Goal: Information Seeking & Learning: Learn about a topic

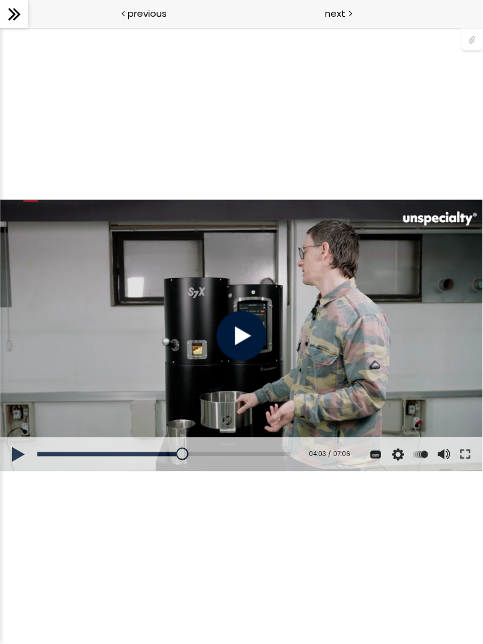
click at [243, 340] on div at bounding box center [242, 336] width 50 height 50
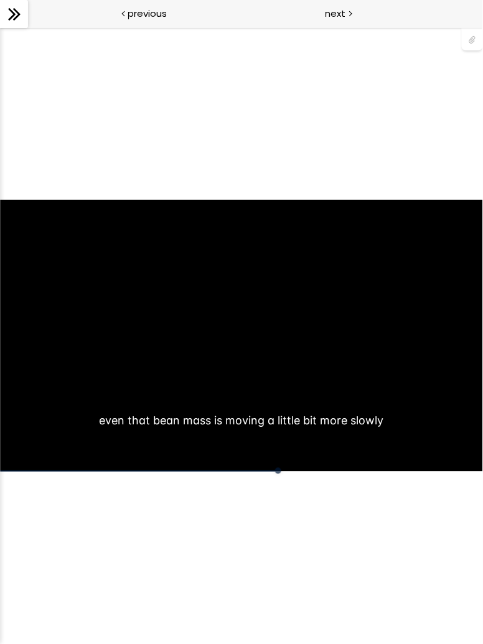
click at [0, 27] on button at bounding box center [0, 27] width 0 height 0
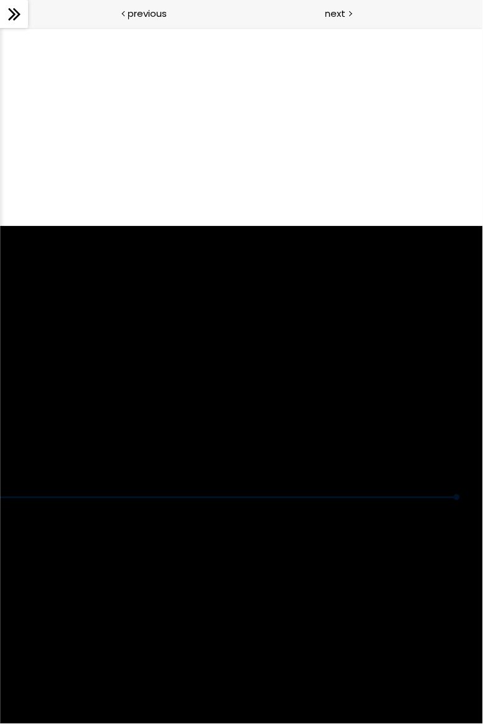
click at [407, 498] on div "You can download the roast profile image by clicking the 📎 above." at bounding box center [241, 362] width 483 height 272
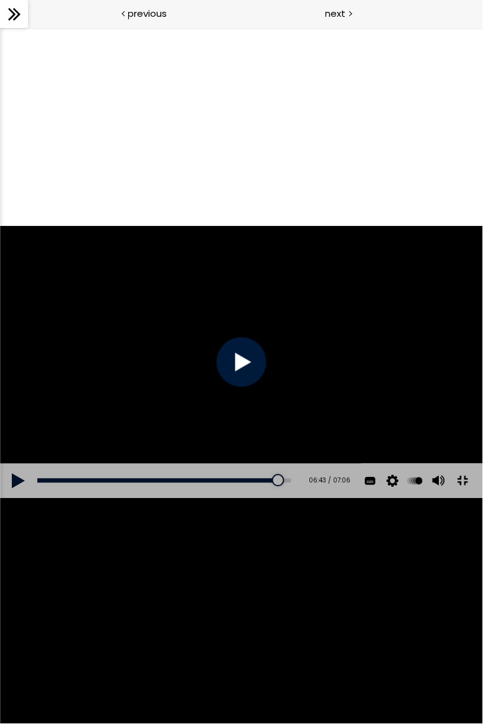
click at [408, 498] on div "You can download the roast profile image by clicking the 📎 above." at bounding box center [241, 362] width 483 height 272
click at [430, 498] on div "You can download the roast profile image by clicking the 📎 above." at bounding box center [241, 362] width 483 height 272
click at [422, 498] on div "You can download the roast profile image by clicking the 📎 above." at bounding box center [241, 362] width 483 height 272
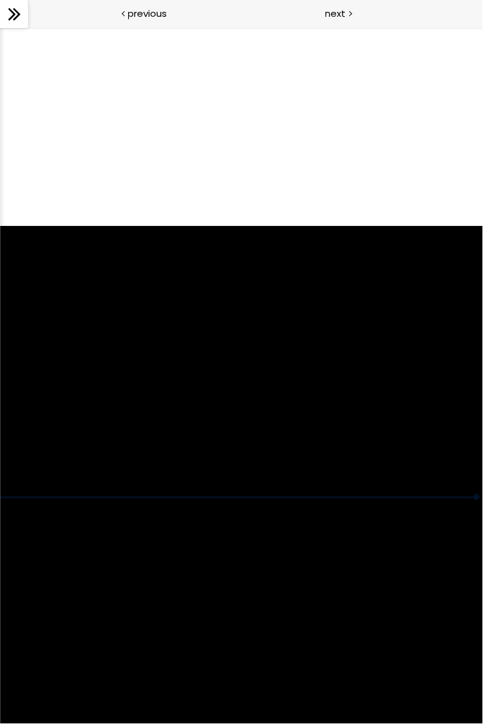
click at [472, 498] on div "You can download the roast profile image by clicking the 📎 above." at bounding box center [241, 362] width 483 height 272
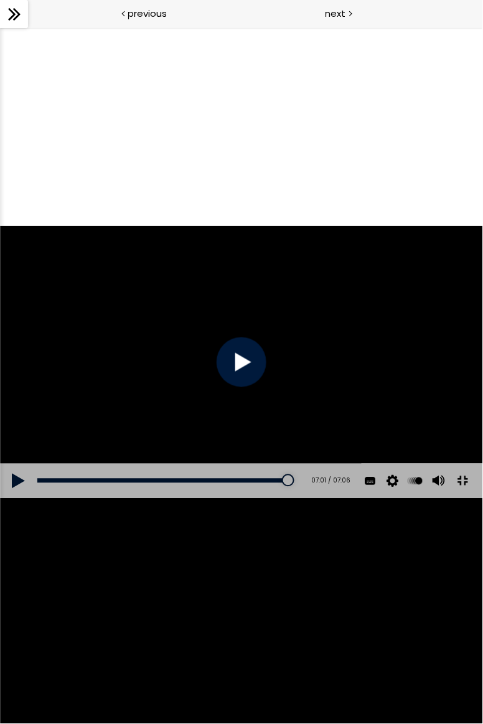
click at [464, 495] on button at bounding box center [463, 481] width 28 height 28
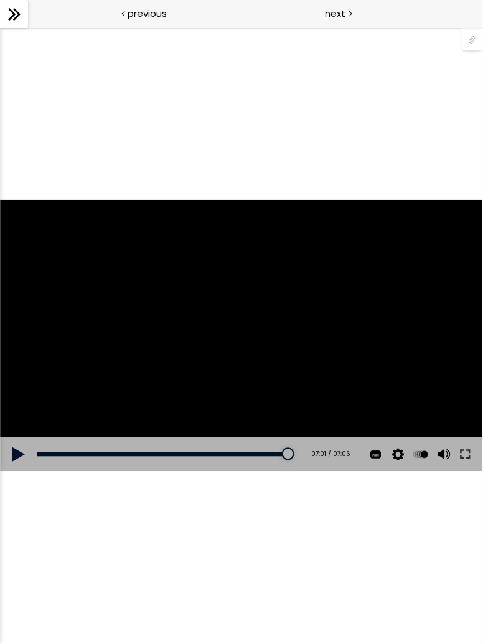
click at [337, 13] on span "next" at bounding box center [336, 13] width 21 height 14
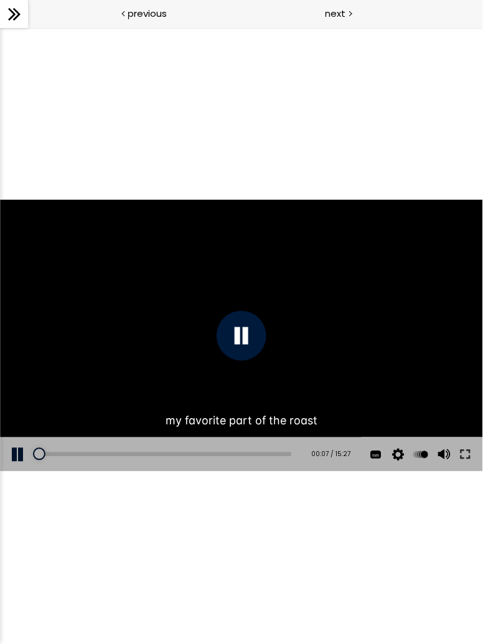
click at [464, 461] on button at bounding box center [465, 454] width 22 height 35
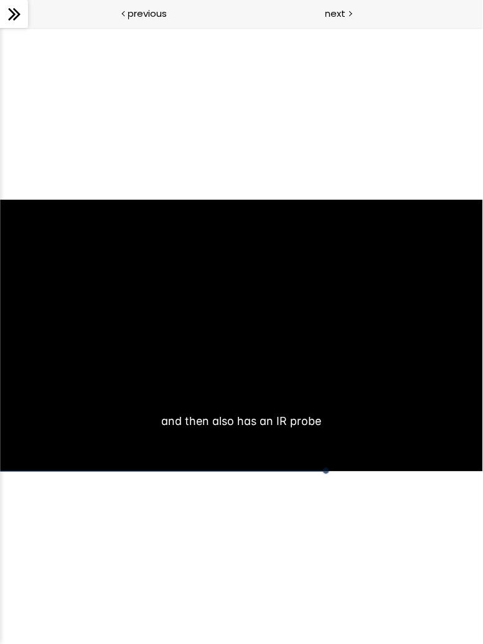
click at [33, 334] on div at bounding box center [241, 335] width 483 height 272
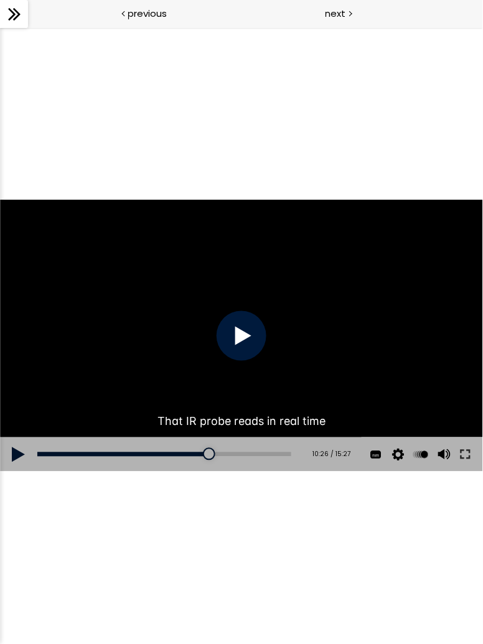
click at [31, 329] on div at bounding box center [241, 335] width 483 height 272
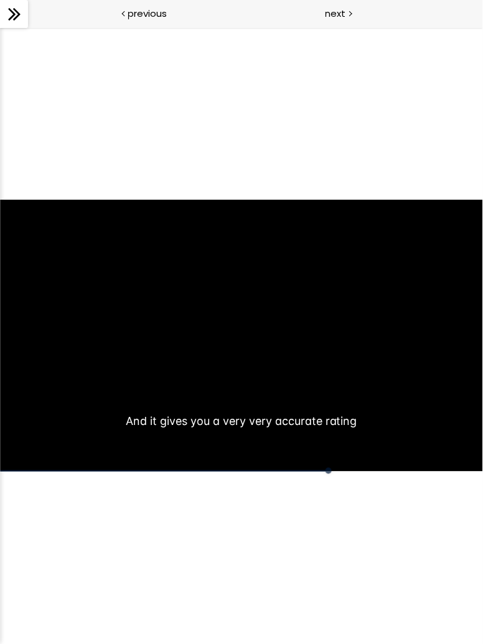
click at [6, 273] on div at bounding box center [241, 335] width 483 height 272
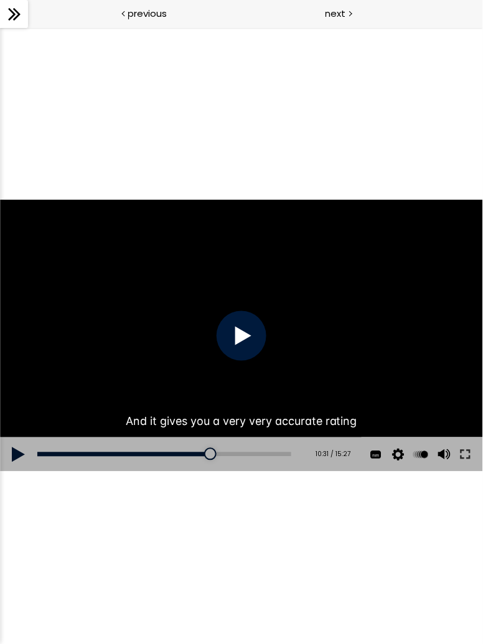
click at [23, 303] on div at bounding box center [241, 335] width 483 height 272
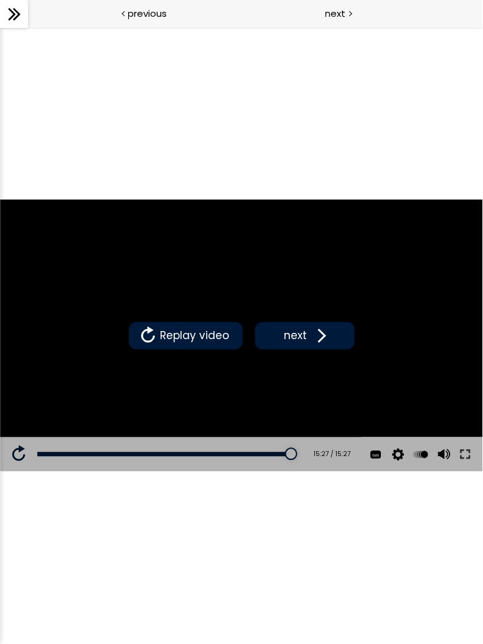
click at [329, 334] on button "next" at bounding box center [305, 335] width 100 height 27
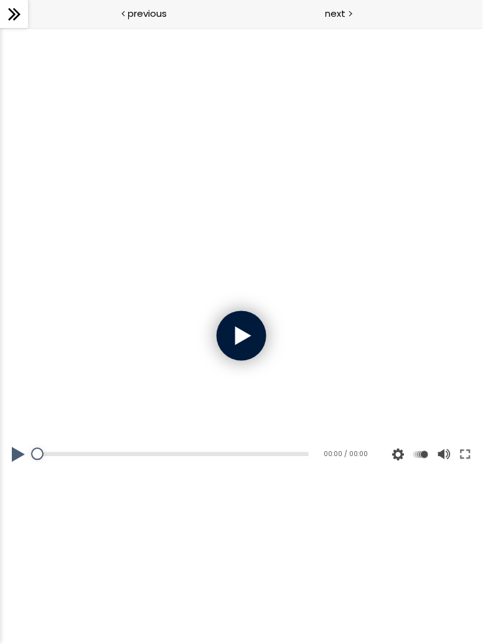
click at [236, 358] on div at bounding box center [242, 336] width 50 height 50
click at [252, 344] on div at bounding box center [242, 336] width 50 height 50
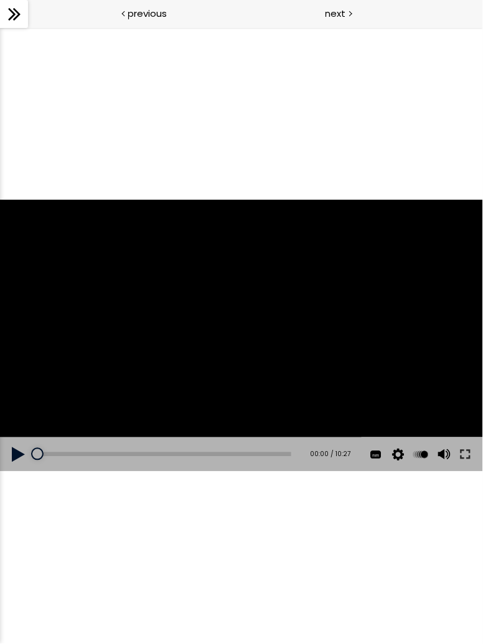
click at [469, 443] on button at bounding box center [465, 454] width 22 height 35
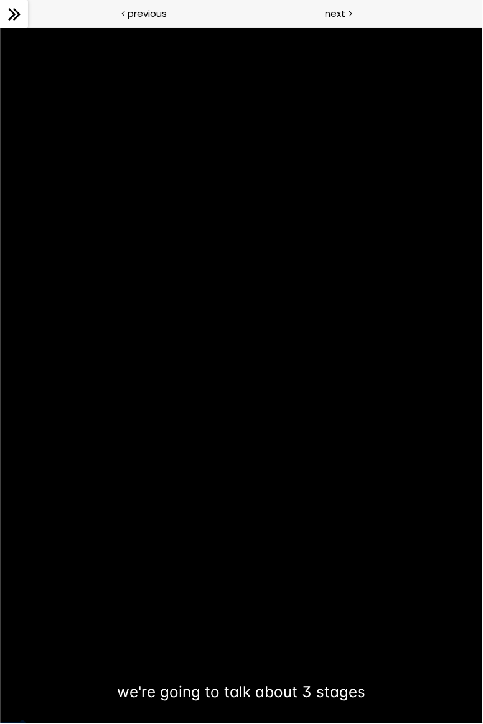
click at [0, 27] on button at bounding box center [0, 27] width 0 height 0
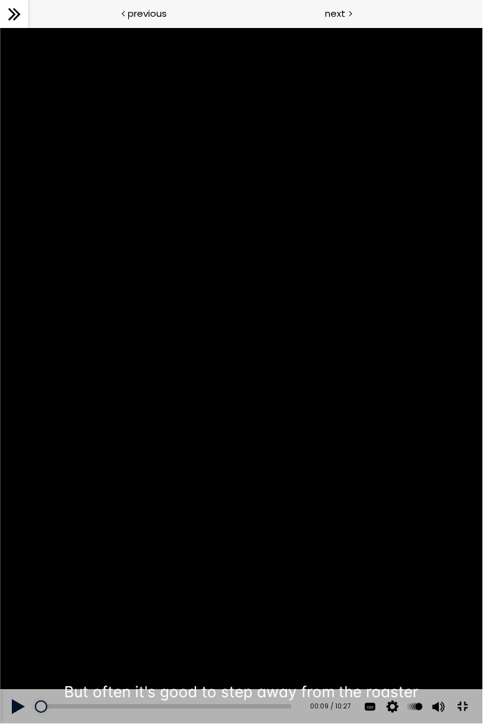
click at [242, 386] on div at bounding box center [241, 375] width 483 height 697
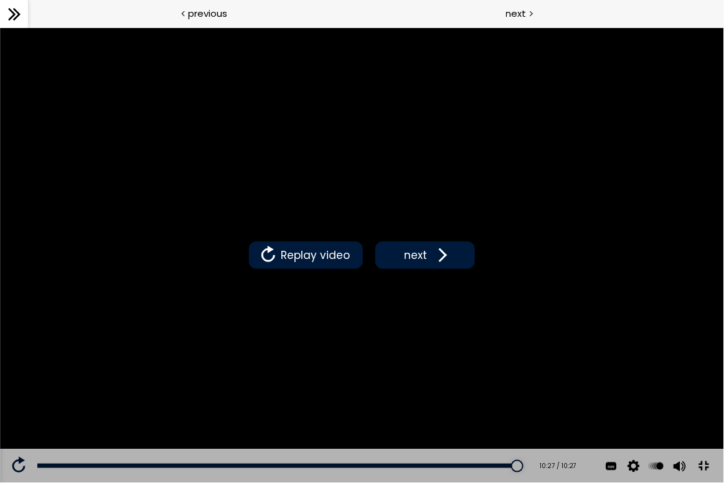
click at [428, 263] on span "next" at bounding box center [416, 255] width 29 height 16
